Goal: Task Accomplishment & Management: Manage account settings

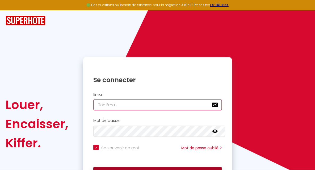
type input "[EMAIL_ADDRESS][DOMAIN_NAME]"
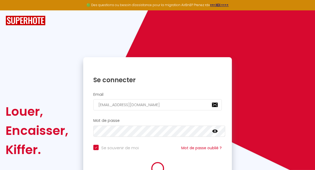
checkbox input "true"
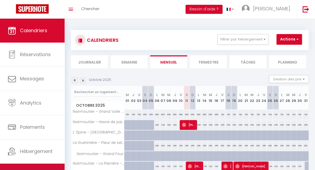
scroll to position [16, 0]
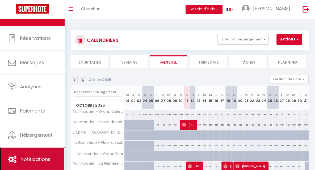
click at [39, 160] on span "Notifications" at bounding box center [35, 159] width 30 height 7
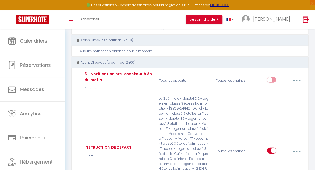
scroll to position [1634, 0]
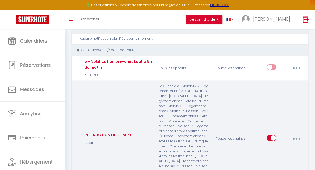
click at [297, 134] on button "button" at bounding box center [297, 139] width 14 height 10
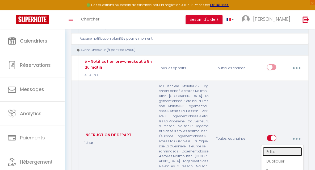
click at [276, 147] on link "Editer" at bounding box center [282, 151] width 39 height 9
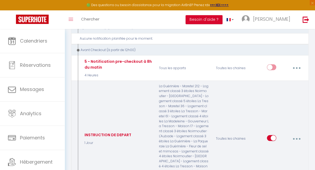
type input "INSTRUCTION DE DEPART"
select select "4"
select select "1 Jour"
select select
checkbox input "true"
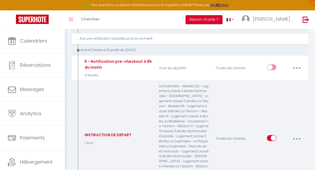
checkbox input "false"
radio input "true"
type input "Instructions de départ"
checkbox input "true"
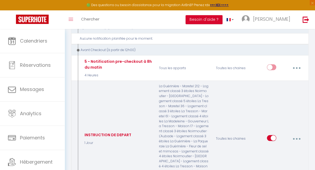
checkbox input "true"
checkbox input "false"
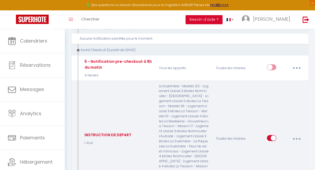
checkbox input "true"
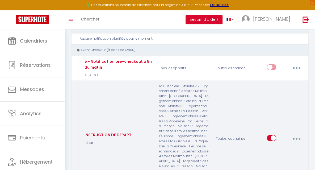
checkbox input "true"
checkbox input "false"
checkbox input "true"
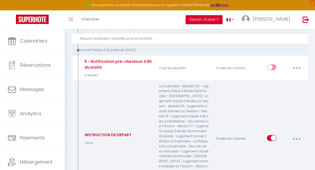
checkbox input "true"
checkbox input "false"
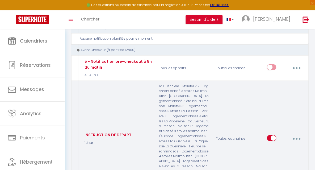
checkbox input "false"
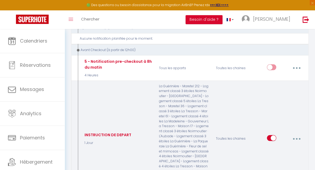
checkbox input "false"
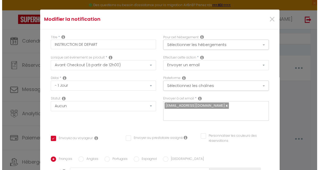
scroll to position [1624, 0]
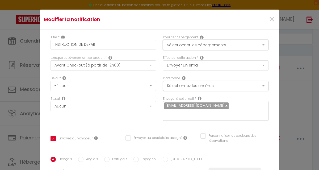
click at [258, 47] on button "Sélectionner les hébergements" at bounding box center [216, 45] width 106 height 10
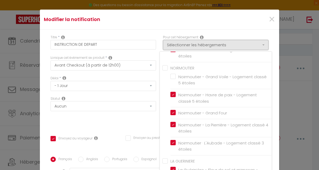
scroll to position [88, 0]
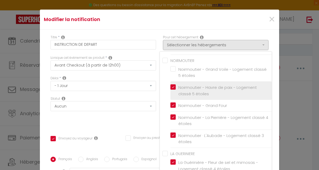
click at [215, 86] on span "Noirmoutier - Havre de paix - Logement classé 5 étoiles" at bounding box center [217, 91] width 78 height 12
click at [215, 88] on input "Noirmoutier - Havre de paix - Logement classé 5 étoiles" at bounding box center [220, 90] width 101 height 5
checkbox input "false"
checkbox input "true"
checkbox input "false"
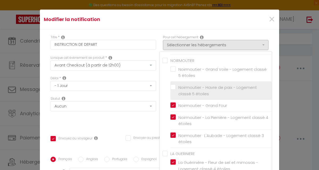
checkbox input "false"
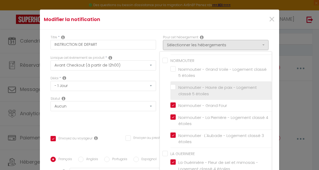
checkbox input "false"
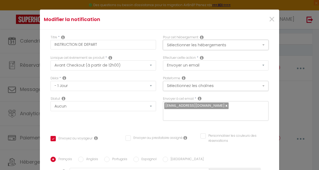
click at [216, 48] on button "Sélectionner les hébergements" at bounding box center [216, 45] width 106 height 10
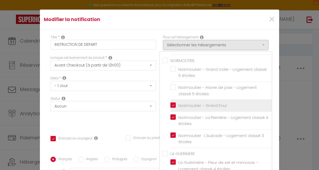
click at [197, 104] on input "Noirmoutier - Grand Four" at bounding box center [220, 105] width 101 height 5
checkbox input "false"
checkbox input "true"
checkbox input "false"
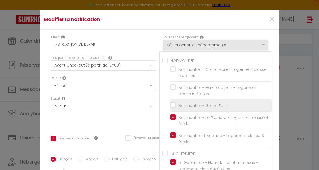
checkbox input "false"
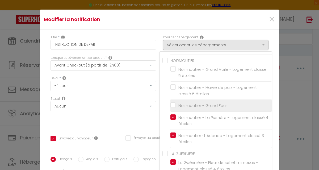
checkbox input "false"
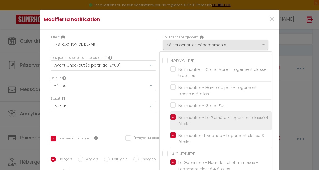
click at [207, 115] on span "Noirmoutier - La Pierrière - Logement classé 4 étoiles" at bounding box center [223, 121] width 90 height 12
click at [207, 118] on input "Noirmoutier - La Pierrière - Logement classé 4 étoiles" at bounding box center [220, 120] width 101 height 5
checkbox input "false"
checkbox input "true"
checkbox input "false"
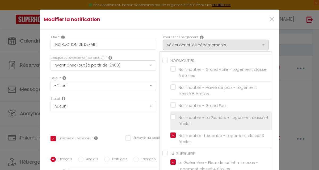
checkbox input "false"
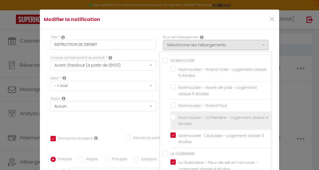
checkbox input "false"
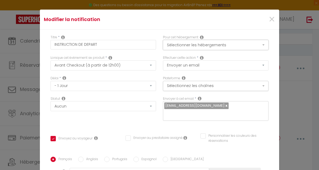
click at [217, 45] on button "Sélectionner les hébergements" at bounding box center [216, 45] width 106 height 10
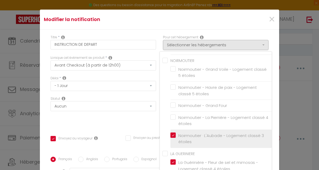
click at [176, 134] on label "Noirmoutier · L'Aubade - Logement classé 3 étoiles" at bounding box center [222, 138] width 93 height 12
click at [170, 136] on input "Noirmoutier · L'Aubade - Logement classé 3 étoiles" at bounding box center [220, 138] width 101 height 5
checkbox input "false"
checkbox input "true"
checkbox input "false"
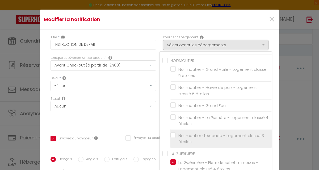
checkbox input "false"
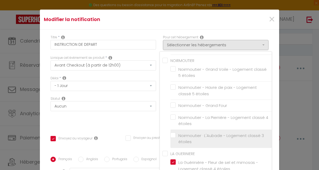
checkbox input "false"
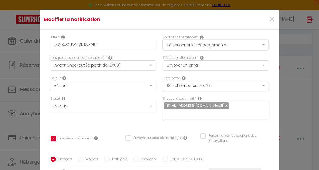
click at [212, 44] on button "Sélectionner les hébergements" at bounding box center [216, 45] width 106 height 10
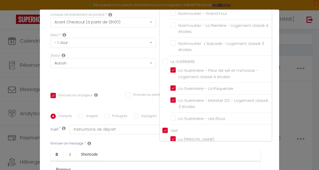
scroll to position [138, 0]
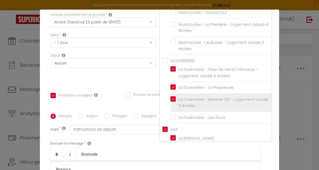
click at [170, 100] on input "La Guérinière - Maretel 212 - Logement classé 3 étoiles" at bounding box center [220, 102] width 101 height 5
checkbox input "false"
checkbox input "true"
checkbox input "false"
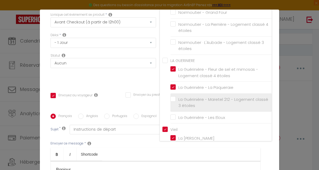
checkbox input "false"
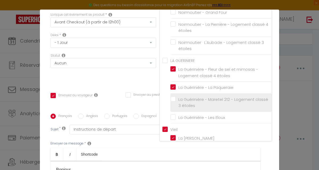
checkbox input "false"
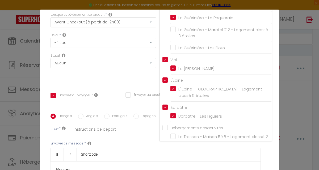
scroll to position [209, 0]
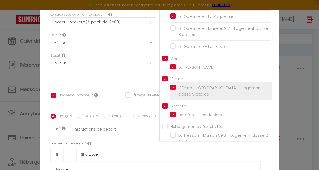
click at [176, 85] on label "L' Epine - [GEOGRAPHIC_DATA][PERSON_NAME] - Logement classé 5 étoiles" at bounding box center [222, 91] width 93 height 12
click at [170, 88] on input "L' Epine - [GEOGRAPHIC_DATA][PERSON_NAME] - Logement classé 5 étoiles" at bounding box center [220, 90] width 101 height 5
checkbox input "true"
checkbox input "false"
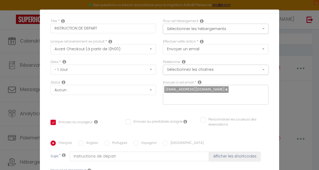
scroll to position [16, 0]
click at [258, 27] on button "Sélectionner les hébergements" at bounding box center [216, 29] width 106 height 10
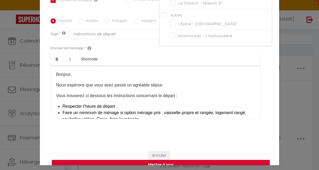
scroll to position [19, 0]
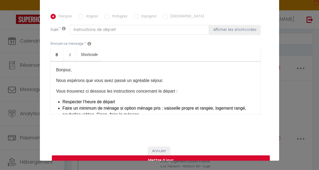
click at [155, 155] on button "Mettre à jour" at bounding box center [161, 160] width 218 height 10
checkbox input "true"
checkbox input "false"
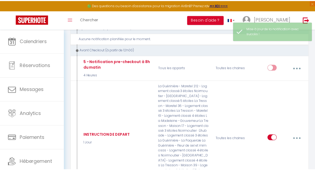
scroll to position [1634, 0]
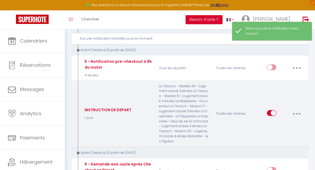
click at [297, 113] on icon "button" at bounding box center [297, 114] width 2 height 2
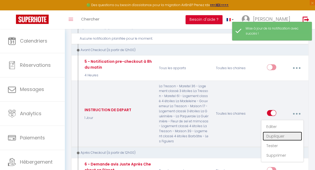
click at [277, 132] on link "Dupliquer" at bounding box center [282, 136] width 39 height 9
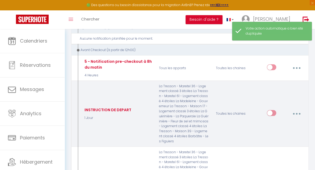
click at [296, 109] on button "button" at bounding box center [297, 114] width 14 height 10
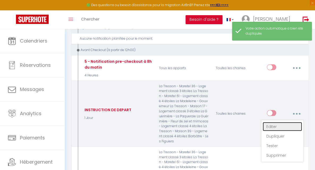
click at [271, 122] on link "Editer" at bounding box center [282, 126] width 39 height 9
type input "INSTRUCTION DE DEPART"
select select "4"
select select "1 Jour"
select select
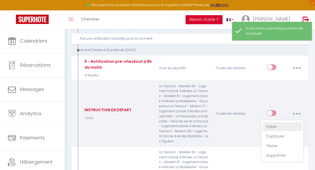
checkbox input "true"
checkbox input "false"
radio input "true"
type input "Instructions de départ"
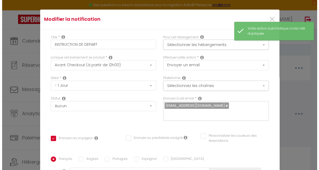
scroll to position [1624, 0]
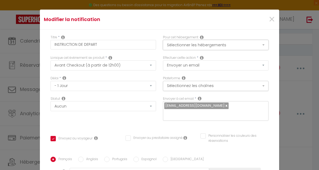
click at [258, 46] on button "Sélectionner les hébergements" at bounding box center [216, 45] width 106 height 10
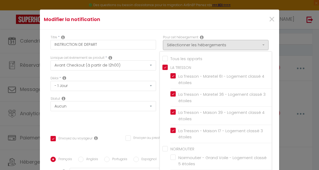
click at [162, 67] on input "LA TRESSON" at bounding box center [216, 66] width 109 height 5
checkbox input "false"
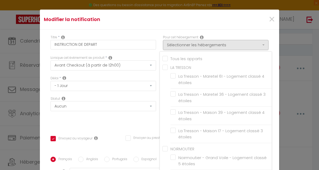
checkbox input "false"
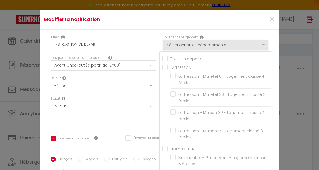
checkbox input "false"
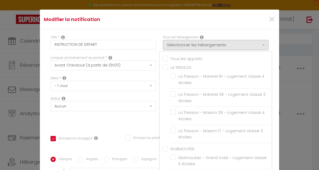
checkbox input "false"
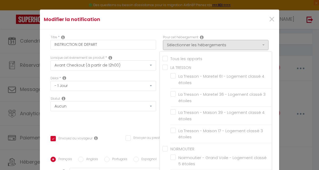
checkbox input "false"
checkbox input "true"
checkbox input "false"
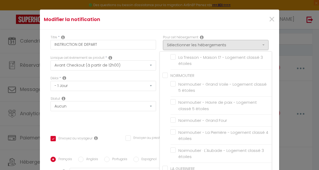
scroll to position [75, 0]
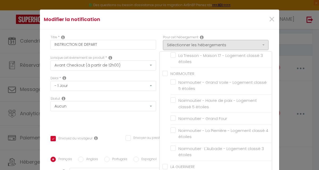
click at [162, 73] on input "NOIRMOUTIER" at bounding box center [216, 72] width 109 height 5
checkbox input "true"
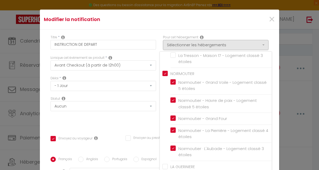
checkbox input "true"
checkbox input "false"
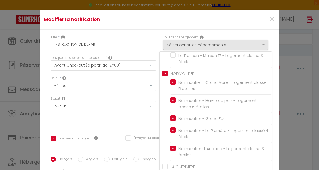
checkbox input "false"
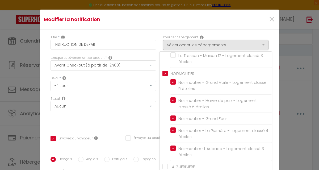
checkbox input "false"
checkbox input "true"
checkbox input "false"
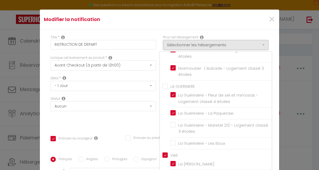
scroll to position [157, 0]
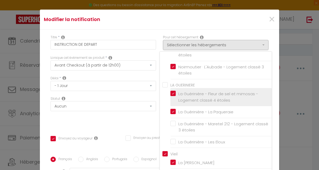
click at [176, 92] on label "La Guérinière - Fleur de sel et mimosas - Logement classé 4 étoiles" at bounding box center [222, 97] width 93 height 12
click at [170, 94] on input "La Guérinière - Fleur de sel et mimosas - Logement classé 4 étoiles" at bounding box center [220, 96] width 101 height 5
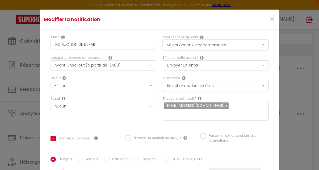
click at [182, 46] on button "Sélectionner les hébergements" at bounding box center [216, 45] width 106 height 10
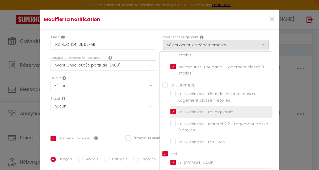
click at [170, 109] on input "La Guérinière - La Paqueraie" at bounding box center [220, 111] width 101 height 5
checkbox input "false"
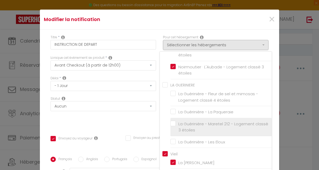
click at [176, 122] on label "La Guérinière - Maretel 212 - Logement classé 3 étoiles" at bounding box center [222, 127] width 93 height 12
click at [170, 124] on input "La Guérinière - Maretel 212 - Logement classé 3 étoiles" at bounding box center [220, 126] width 101 height 5
checkbox input "true"
checkbox input "false"
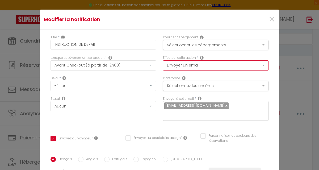
click at [259, 65] on select "Envoyer un email Envoyer un SMS Envoyer une notification push" at bounding box center [216, 65] width 106 height 10
click at [257, 45] on button "Sélectionner les hébergements" at bounding box center [216, 45] width 106 height 10
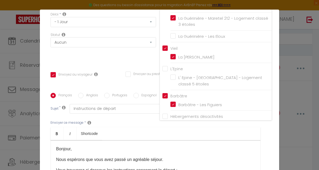
scroll to position [214, 0]
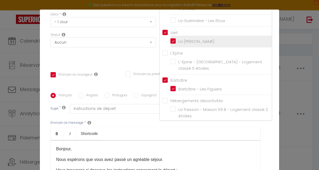
click at [170, 39] on input "La [PERSON_NAME]" at bounding box center [220, 41] width 101 height 5
checkbox input "false"
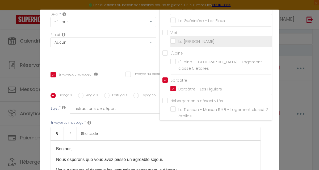
checkbox input "false"
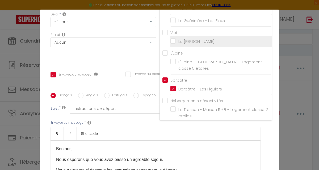
checkbox input "false"
checkbox input "true"
checkbox input "false"
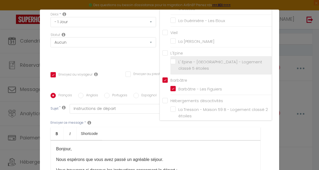
click at [170, 62] on input "L' Epine - [GEOGRAPHIC_DATA][PERSON_NAME] - Logement classé 5 étoiles" at bounding box center [220, 64] width 101 height 5
checkbox input "true"
checkbox input "false"
checkbox input "true"
checkbox input "false"
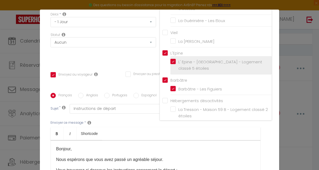
checkbox input "false"
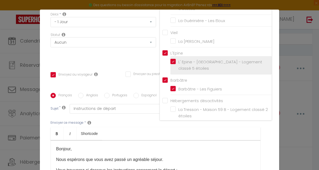
checkbox input "false"
checkbox input "true"
checkbox input "false"
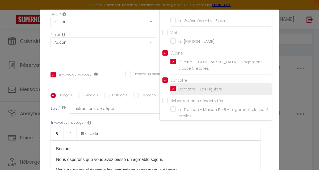
click at [170, 86] on input "Barbâtre - Les Figuiers" at bounding box center [220, 88] width 101 height 5
checkbox input "false"
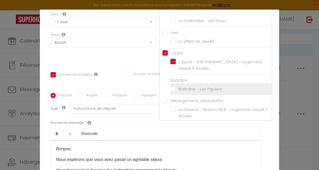
checkbox input "false"
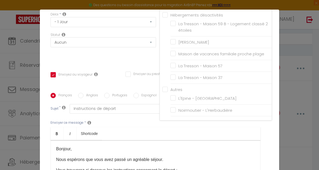
scroll to position [304, 0]
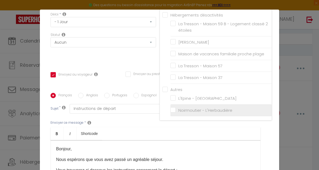
click at [170, 109] on input "Noirmoutier - L'Herbaudière" at bounding box center [220, 109] width 101 height 5
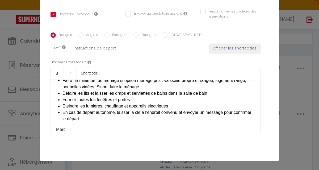
scroll to position [50, 0]
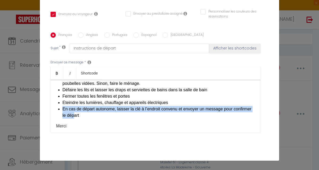
drag, startPoint x: 60, startPoint y: 101, endPoint x: 93, endPoint y: 106, distance: 33.0
click at [93, 106] on li "En cas de départ autonome, laisser la clé à l’endroit convenu et envoyer un mes…" at bounding box center [158, 112] width 192 height 13
drag, startPoint x: 99, startPoint y: 108, endPoint x: 56, endPoint y: 102, distance: 43.2
click at [56, 102] on div "Bonjour, Nous espérons que vous avez passé un agréable séjour. Vous trouverez c…" at bounding box center [156, 106] width 210 height 53
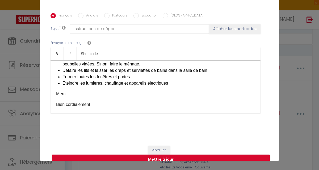
scroll to position [126, 0]
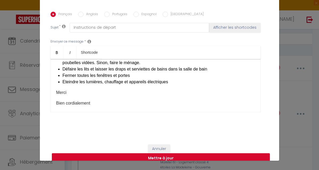
click at [154, 153] on button "Mettre à jour" at bounding box center [161, 158] width 218 height 10
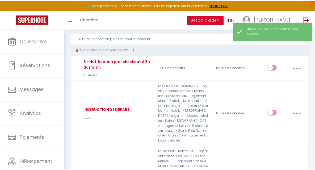
scroll to position [1634, 0]
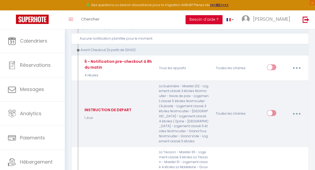
click at [274, 110] on input "checkbox" at bounding box center [271, 114] width 9 height 8
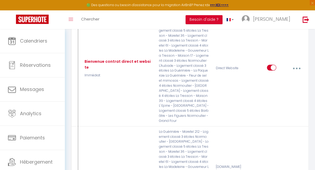
scroll to position [34, 0]
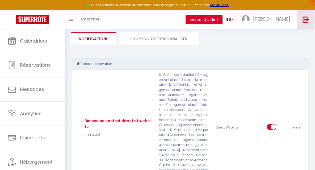
click at [306, 20] on img at bounding box center [306, 19] width 7 height 7
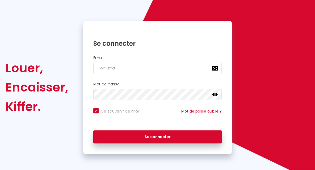
scroll to position [36, 0]
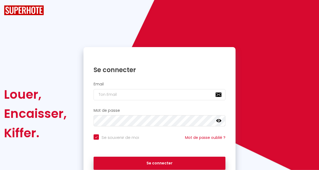
checkbox input "true"
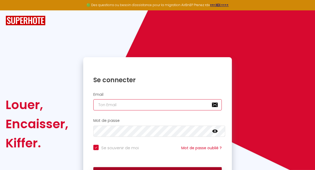
type input "[EMAIL_ADDRESS][DOMAIN_NAME]"
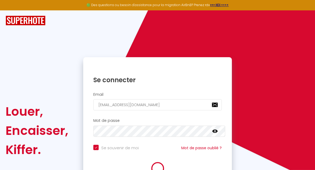
checkbox input "true"
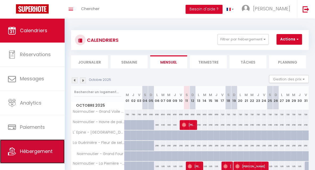
click at [39, 154] on span "Hébergement" at bounding box center [36, 151] width 33 height 7
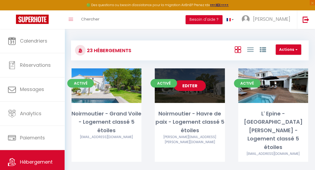
click at [191, 89] on link "Editer" at bounding box center [190, 85] width 32 height 11
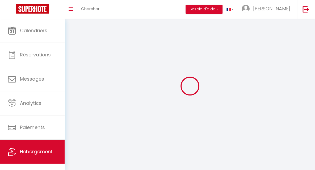
select select
select select "28"
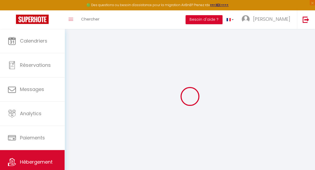
select select
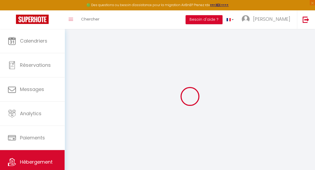
select select
checkbox input "false"
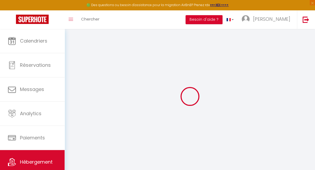
select select
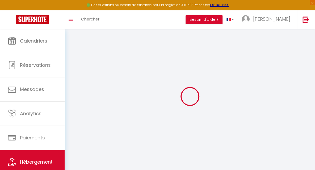
select select
checkbox input "false"
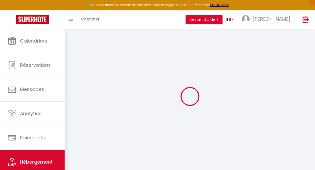
checkbox input "false"
select select
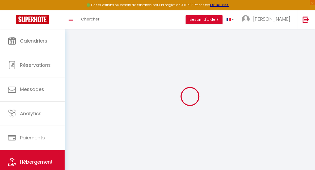
select select
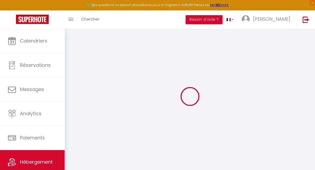
checkbox input "false"
select select
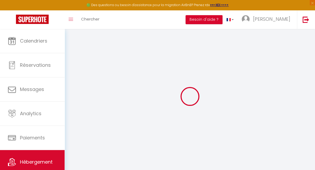
select select
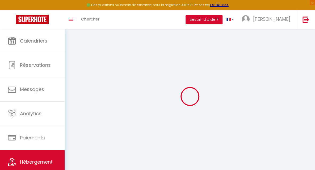
select select
checkbox input "false"
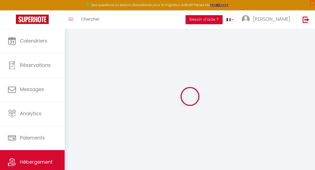
checkbox input "false"
select select
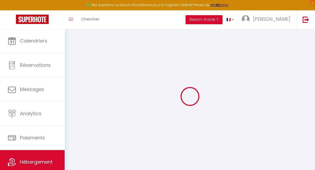
select select
checkbox input "false"
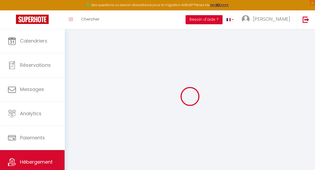
checkbox input "false"
select select
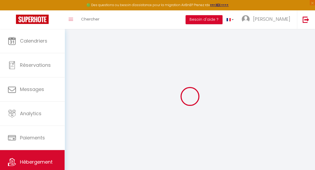
type input "Noirmoutier - Havre de paix - Logement classé 5 étoiles"
type input "[PERSON_NAME]"
type input "LANGLAIS"
type input "Chemin de Ribandon"
type input "85330"
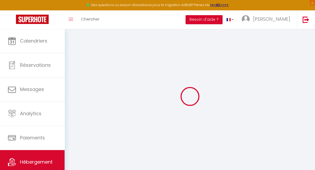
type input "Noirmoutier-en-île"
select select "houses"
select select "10"
select select "5"
select select "4"
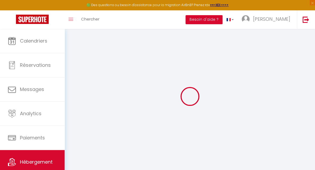
type input "550"
type input "3.41"
type input "1500"
select select
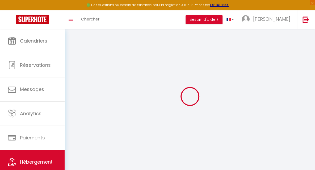
select select
type input "Résidence de [PERSON_NAME]"
type input "85330"
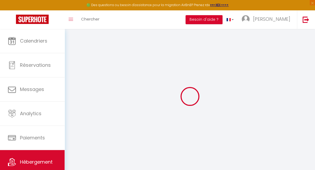
type input "Noirmoutier-en-l'Île"
type input "[EMAIL_ADDRESS][DOMAIN_NAME]"
select select "4947"
checkbox input "false"
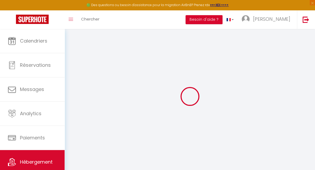
checkbox input "false"
type input "0"
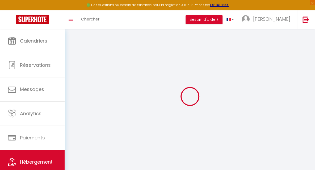
type input "0"
select select "villa"
select select
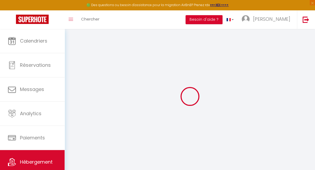
select select
checkbox input "false"
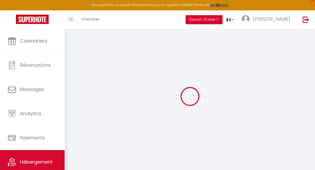
checkbox input "false"
select select
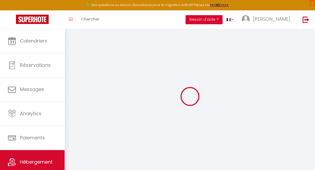
select select
checkbox input "false"
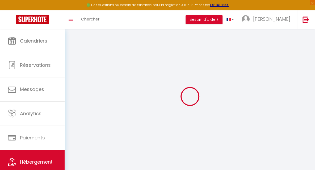
checkbox input "false"
select select "17:00"
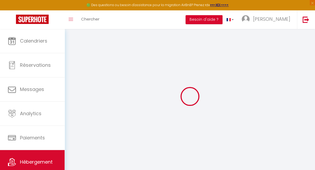
select select "21:00"
select select "09:00"
select select "30"
select select "120"
checkbox input "false"
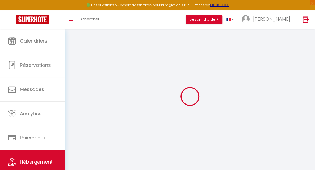
checkbox input "false"
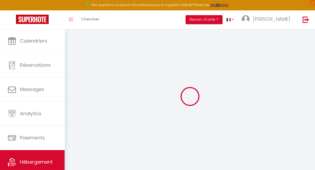
checkbox input "false"
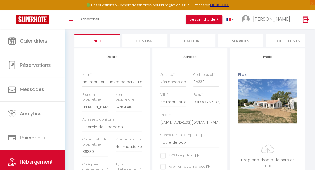
scroll to position [49, 0]
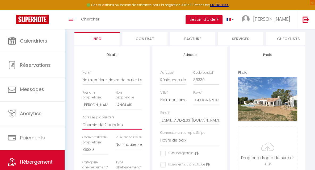
click at [83, 129] on input "Chemin de Ribandon" at bounding box center [111, 125] width 59 height 10
click at [160, 83] on input "Résidence de [PERSON_NAME]" at bounding box center [173, 80] width 26 height 10
type input "CRésidence de [PERSON_NAME]"
checkbox input "false"
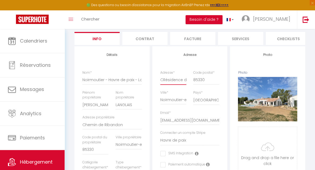
checkbox input "false"
type input "ChRésidence de [PERSON_NAME]"
checkbox input "false"
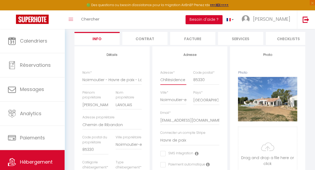
checkbox input "false"
type input "CheRésidence de [PERSON_NAME]"
checkbox input "false"
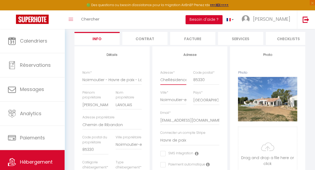
checkbox input "false"
type input "ChemRésidence de [PERSON_NAME]"
checkbox input "false"
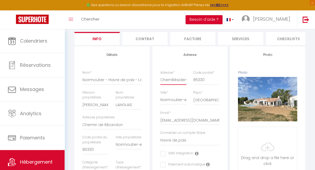
checkbox input "false"
type input "ChemiRésidence de [PERSON_NAME]"
checkbox input "false"
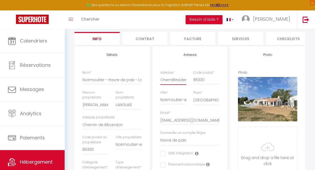
checkbox input "false"
type input "CheminRésidence de Ribandon"
checkbox input "false"
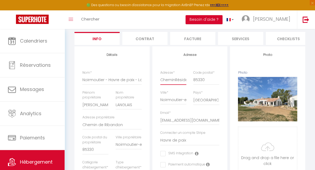
checkbox input "false"
type input "Chemin Résidence de Ribandon"
checkbox input "false"
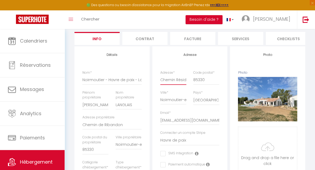
checkbox input "false"
type input "Chemin dRésidence de Ribandon"
checkbox input "false"
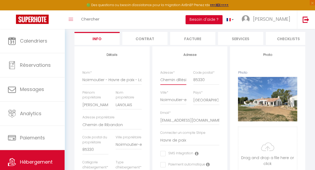
checkbox input "false"
type input "Chemin deRésidence de Ribandon"
checkbox input "false"
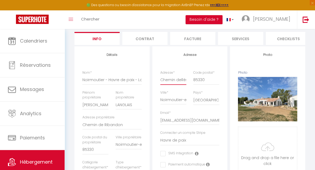
checkbox input "false"
type input "Chemin desRésidence de Ribandon"
checkbox input "false"
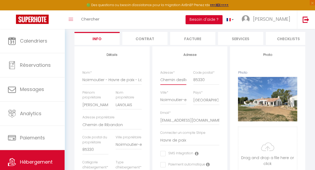
checkbox input "false"
type input "Chemin des Résidence de Ribandon"
checkbox input "false"
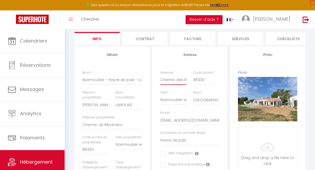
checkbox input "false"
type input "Chemin des PRésidence de Ribandon"
checkbox input "false"
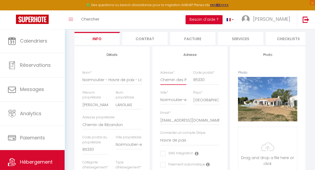
checkbox input "false"
type input "Chemin des PrRésidence de Ribandon"
checkbox input "false"
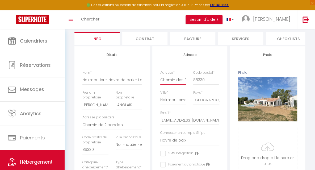
checkbox input "false"
type input "Chemin des PréRésidence de Ribandon"
checkbox input "false"
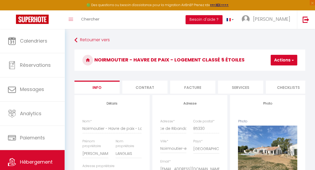
scroll to position [0, 0]
click at [285, 58] on button "Actions" at bounding box center [284, 60] width 27 height 11
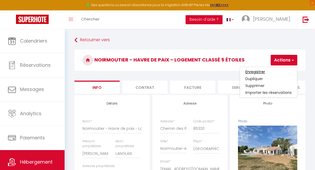
click at [255, 70] on input "Enregistrer" at bounding box center [255, 71] width 20 height 5
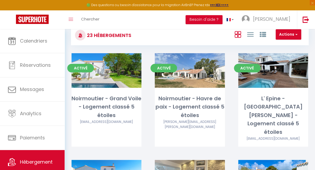
scroll to position [14, 0]
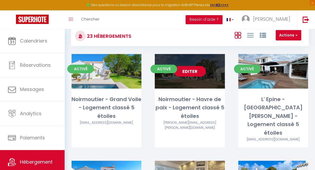
click at [183, 72] on link "Editer" at bounding box center [190, 71] width 32 height 11
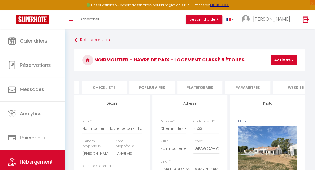
scroll to position [0, 202]
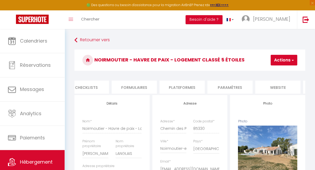
click at [273, 87] on li "website" at bounding box center [277, 87] width 45 height 13
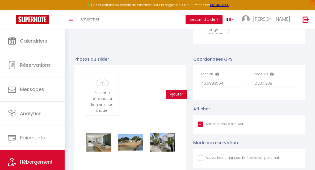
scroll to position [593, 0]
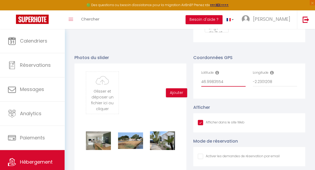
click at [211, 86] on input "46.9983554" at bounding box center [223, 82] width 44 height 10
click at [217, 86] on input "46.5983554" at bounding box center [223, 82] width 44 height 10
click at [221, 85] on input "46.595654" at bounding box center [223, 82] width 44 height 10
click at [275, 86] on input "-2.2301208" at bounding box center [275, 82] width 44 height 10
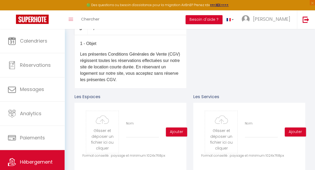
scroll to position [0, 0]
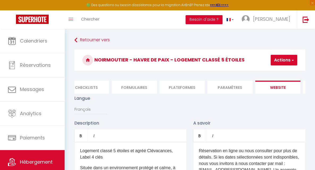
click at [288, 62] on button "Actions" at bounding box center [284, 60] width 27 height 11
click at [277, 71] on input "Enregistrer" at bounding box center [270, 71] width 20 height 5
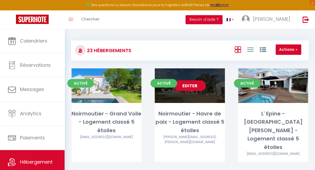
click at [185, 87] on link "Editer" at bounding box center [190, 85] width 32 height 11
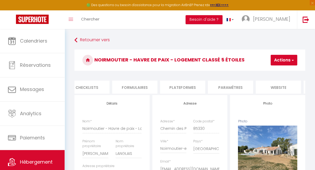
scroll to position [0, 248]
click at [238, 87] on li "website" at bounding box center [231, 87] width 45 height 13
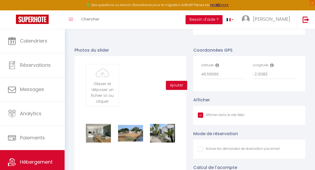
scroll to position [607, 0]
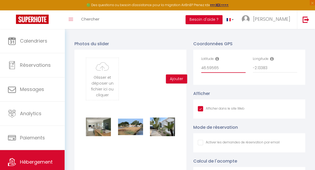
drag, startPoint x: 220, startPoint y: 72, endPoint x: 198, endPoint y: 72, distance: 22.1
click at [198, 72] on div "Latitude 46.59565" at bounding box center [224, 67] width 52 height 22
paste input "°59'56.5"N"
drag, startPoint x: 272, startPoint y: 71, endPoint x: 251, endPoint y: 74, distance: 21.2
click at [251, 74] on div "Longitude -2.13383" at bounding box center [275, 67] width 52 height 22
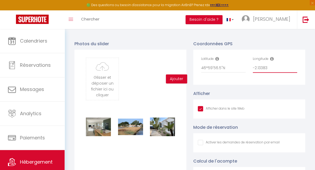
paste input "2°13'38.3"W"
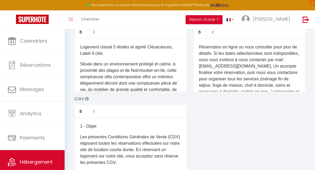
scroll to position [0, 0]
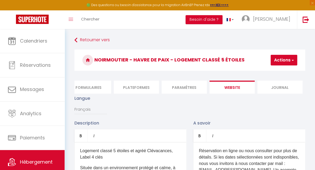
click at [281, 61] on button "Actions" at bounding box center [284, 60] width 27 height 11
click at [270, 71] on input "Enregistrer" at bounding box center [270, 71] width 20 height 5
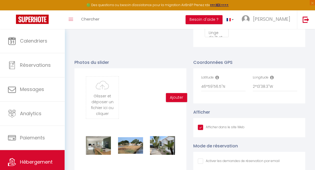
scroll to position [623, 0]
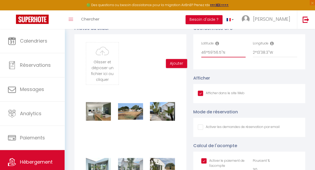
drag, startPoint x: 224, startPoint y: 56, endPoint x: 197, endPoint y: 56, distance: 27.1
click at [197, 56] on div "Latitude 46°59'56.5"N Longitude 2°13'38.3"W" at bounding box center [249, 51] width 112 height 35
click at [205, 56] on input "46°59'56.5"N" at bounding box center [223, 53] width 44 height 10
drag, startPoint x: 229, startPoint y: 56, endPoint x: 200, endPoint y: 56, distance: 28.4
click at [200, 56] on div "Latitude 46°59'56.5"N" at bounding box center [224, 52] width 52 height 22
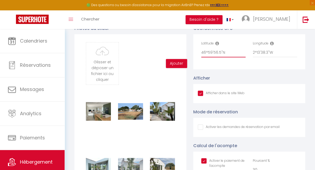
paste input ".99914182937866"
drag, startPoint x: 274, startPoint y: 57, endPoint x: 252, endPoint y: 58, distance: 21.5
click at [252, 58] on div "Longitude 2°13'38.3"W" at bounding box center [275, 52] width 52 height 22
paste input "-2.2272480007878244"
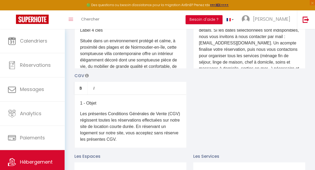
scroll to position [0, 0]
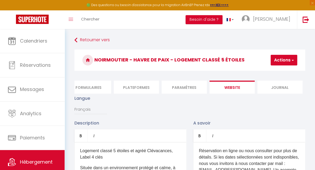
click at [280, 60] on button "Actions" at bounding box center [284, 60] width 27 height 11
click at [273, 70] on input "Enregistrer" at bounding box center [270, 71] width 20 height 5
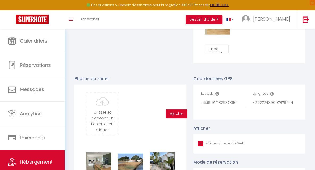
scroll to position [589, 0]
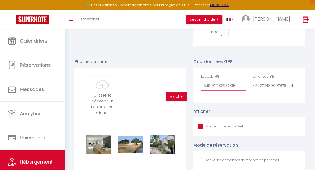
click at [224, 90] on input "46.99914182937866" at bounding box center [223, 86] width 44 height 10
drag, startPoint x: 237, startPoint y: 89, endPoint x: 199, endPoint y: 88, distance: 37.2
click at [199, 88] on div "Latitude 46.99914182937866" at bounding box center [224, 85] width 52 height 22
paste input "9"
drag, startPoint x: 295, startPoint y: 90, endPoint x: 251, endPoint y: 90, distance: 43.3
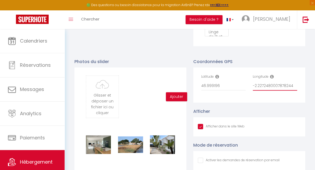
click at [251, 90] on div "Longitude -2.2272480007878244" at bounding box center [275, 85] width 52 height 22
paste input "629"
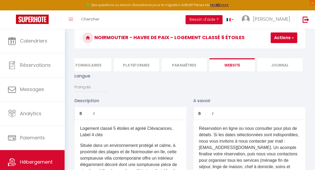
scroll to position [16, 0]
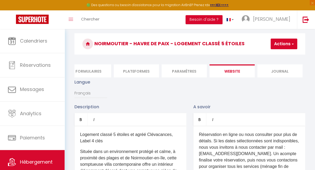
click at [283, 46] on button "Actions" at bounding box center [284, 44] width 27 height 11
click at [270, 55] on input "Enregistrer" at bounding box center [270, 55] width 20 height 5
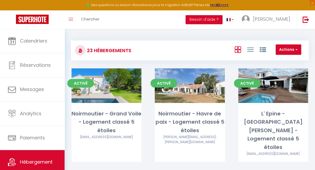
scroll to position [16, 0]
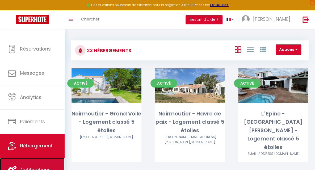
click at [31, 164] on link "Notifications" at bounding box center [32, 170] width 65 height 24
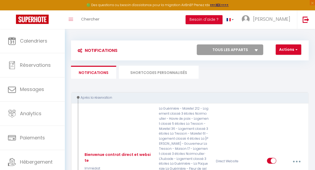
click at [155, 73] on li "SHORTCODES PERSONNALISÉS" at bounding box center [159, 72] width 80 height 13
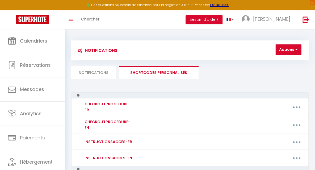
click at [281, 51] on button "Actions" at bounding box center [289, 49] width 26 height 11
click at [93, 72] on li "Notifications" at bounding box center [93, 72] width 45 height 13
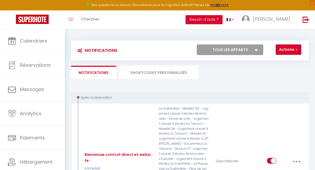
click at [173, 74] on li "SHORTCODES PERSONNALISÉS" at bounding box center [159, 72] width 80 height 13
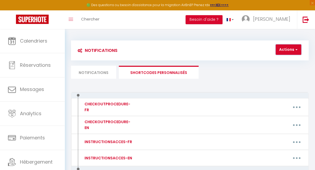
click at [287, 49] on button "Actions" at bounding box center [289, 49] width 26 height 11
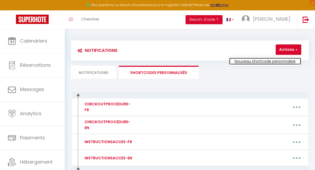
click at [266, 60] on link "Nouveau shortcode personnalisé" at bounding box center [265, 61] width 72 height 7
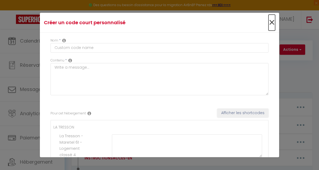
click at [269, 24] on span "×" at bounding box center [272, 23] width 7 height 16
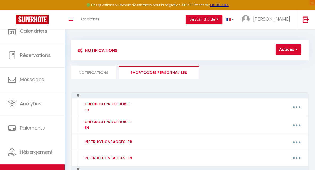
scroll to position [16, 0]
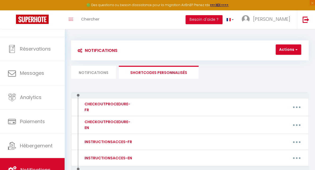
click at [90, 74] on li "Notifications" at bounding box center [93, 72] width 45 height 13
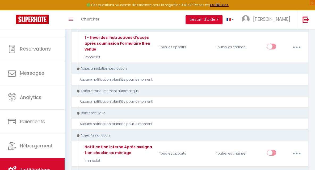
scroll to position [2649, 0]
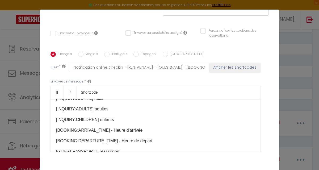
scroll to position [129, 0]
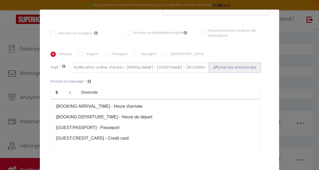
click at [230, 63] on button "Afficher les shortcodes" at bounding box center [234, 68] width 51 height 10
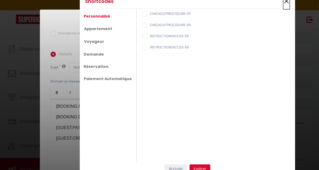
click at [284, 1] on span "×" at bounding box center [286, 1] width 7 height 16
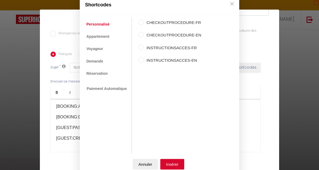
click at [100, 24] on link "Personnalisé" at bounding box center [98, 24] width 28 height 10
click at [102, 37] on link "Appartement" at bounding box center [98, 37] width 28 height 10
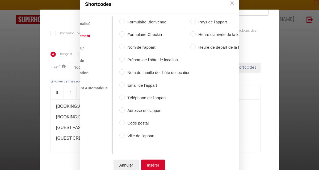
scroll to position [0, 0]
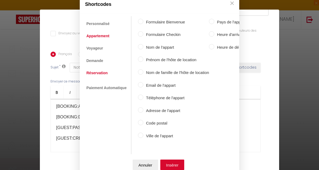
click at [95, 68] on link "Réservation" at bounding box center [97, 73] width 27 height 10
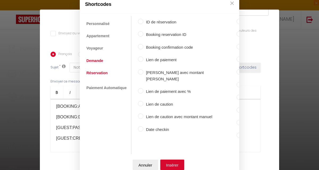
click at [98, 61] on link "Demande" at bounding box center [95, 61] width 22 height 10
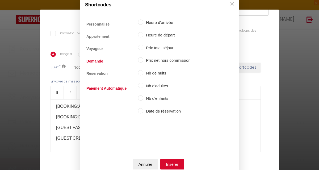
click at [108, 91] on link "Paiement Automatique" at bounding box center [106, 89] width 45 height 10
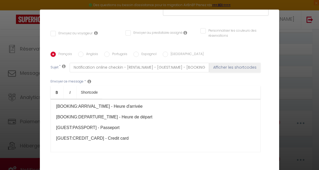
click at [231, 5] on button "×" at bounding box center [232, 3] width 8 height 11
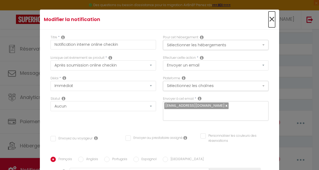
click at [269, 18] on span "×" at bounding box center [272, 19] width 7 height 16
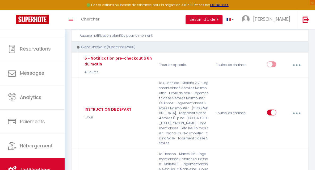
scroll to position [1610, 0]
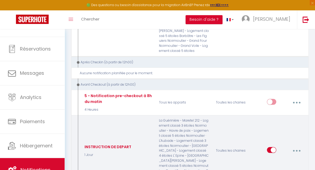
click at [297, 150] on icon "button" at bounding box center [297, 151] width 2 height 2
click at [271, 159] on link "Editer" at bounding box center [282, 163] width 39 height 9
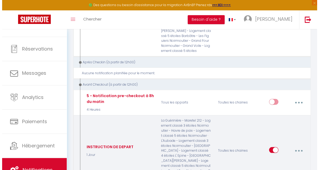
scroll to position [1600, 0]
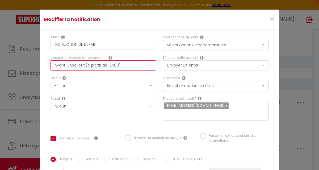
click at [146, 66] on select "Après la réservation Avant Checkin (à partir de 12h00) Après Checkin (à partir …" at bounding box center [104, 65] width 106 height 10
click at [138, 54] on div "Titre * INSTRUCTION DE DEPART" at bounding box center [103, 45] width 112 height 20
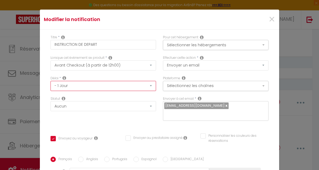
click at [146, 84] on select "Immédiat - 10 Minutes - 1 Heure - 2 Heures - 3 Heures - 4 Heures - 5 Heures - 6…" at bounding box center [104, 86] width 106 height 10
click at [135, 117] on div "Statut Aucun Si la réservation est payée Si réservation non payée Si la caution…" at bounding box center [103, 111] width 112 height 30
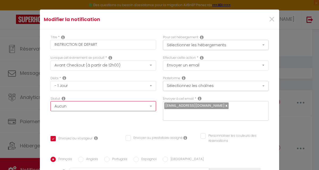
click at [148, 106] on select "Aucun Si la réservation est payée Si réservation non payée Si la caution a été …" at bounding box center [104, 106] width 106 height 10
click at [258, 84] on button "Sélectionnez les chaînes" at bounding box center [216, 86] width 106 height 10
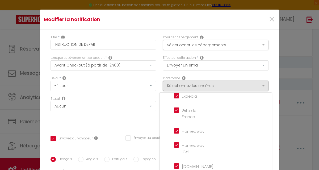
scroll to position [83, 0]
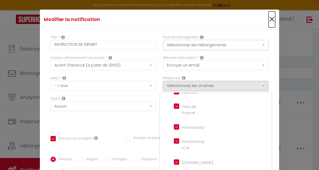
click at [269, 18] on span "×" at bounding box center [272, 19] width 7 height 16
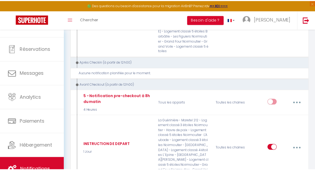
scroll to position [1610, 0]
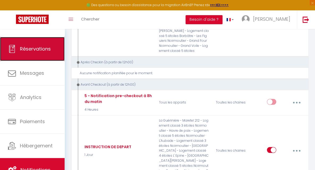
click at [46, 47] on span "Réservations" at bounding box center [35, 48] width 31 height 7
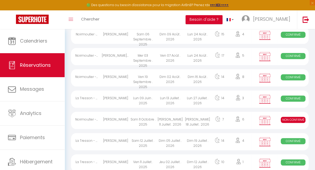
scroll to position [989, 0]
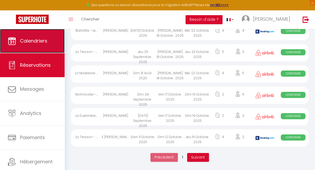
click at [51, 43] on link "Calendriers" at bounding box center [32, 41] width 65 height 24
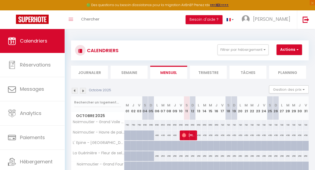
click at [86, 73] on li "Journalier" at bounding box center [89, 72] width 37 height 13
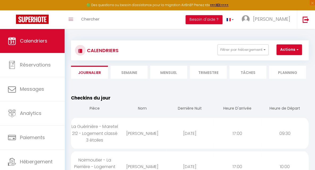
click at [130, 73] on li "Semaine" at bounding box center [129, 72] width 37 height 13
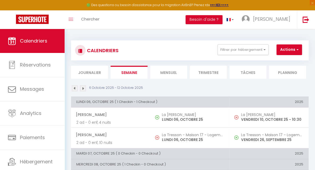
click at [281, 73] on li "Planning" at bounding box center [287, 72] width 37 height 13
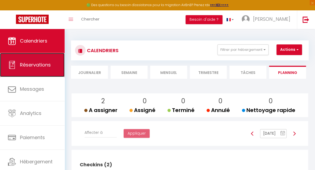
click at [45, 71] on link "Réservations" at bounding box center [32, 65] width 65 height 24
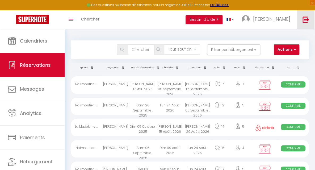
click at [307, 20] on img at bounding box center [306, 19] width 7 height 7
